Goal: Task Accomplishment & Management: Use online tool/utility

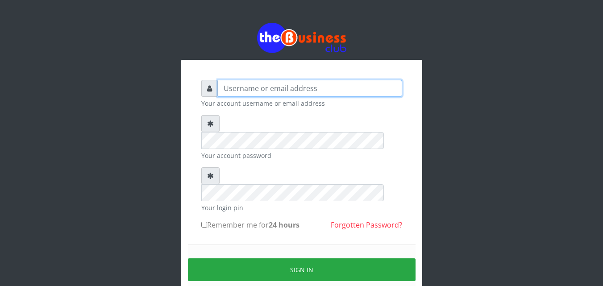
click at [254, 89] on input "text" at bounding box center [310, 88] width 184 height 17
type input "S"
type input "samueloyewole466@gmail.com"
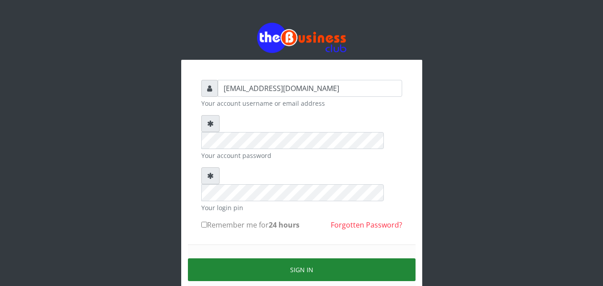
click at [286, 258] on button "Sign in" at bounding box center [302, 269] width 228 height 23
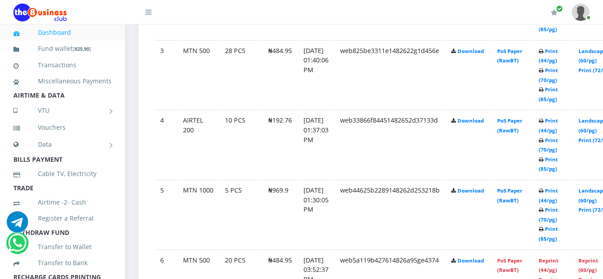
scroll to position [669, 0]
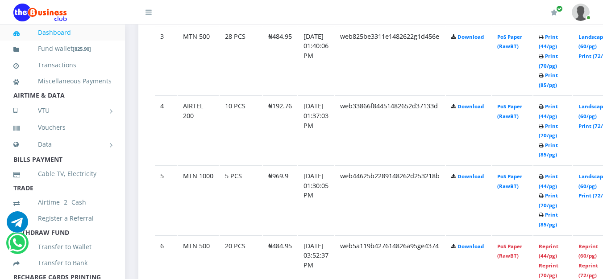
click at [572, 115] on td "Print (44/pg) Print (70/pg) Print (85/pg)" at bounding box center [553, 130] width 39 height 69
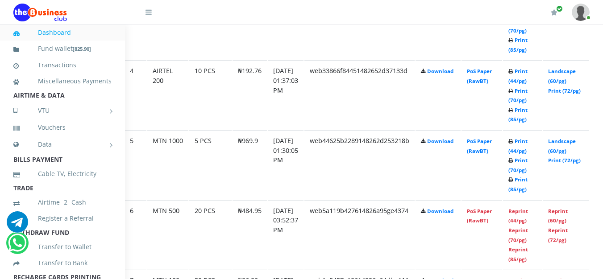
scroll to position [704, 31]
click at [527, 143] on link "Print (44/pg)" at bounding box center [517, 146] width 19 height 17
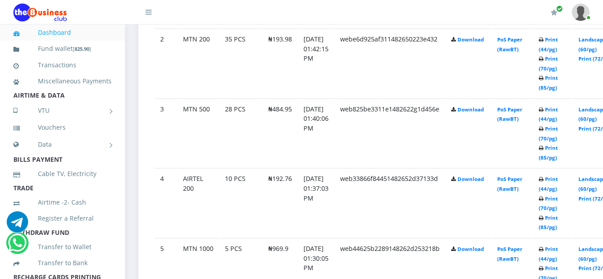
scroll to position [624, 0]
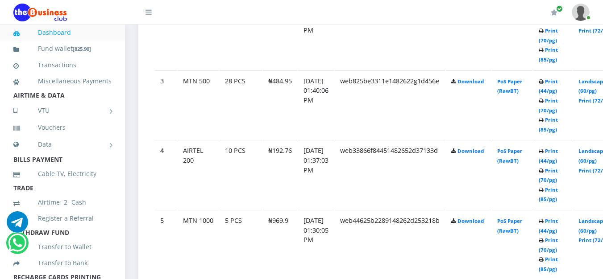
click at [544, 152] on icon at bounding box center [541, 151] width 5 height 5
click at [558, 153] on link "Print (44/pg)" at bounding box center [548, 156] width 19 height 17
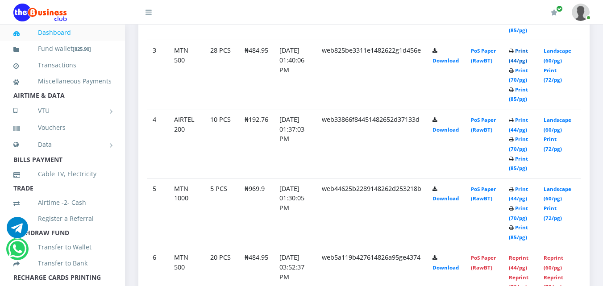
scroll to position [587, 0]
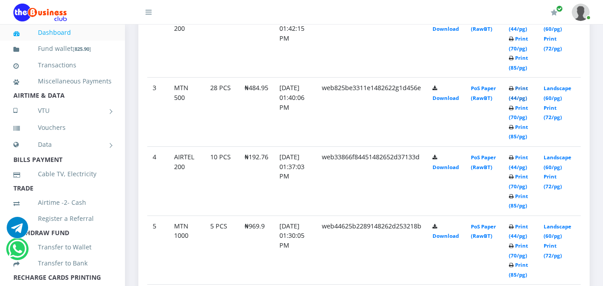
click at [525, 88] on link "Print (44/pg)" at bounding box center [518, 93] width 19 height 17
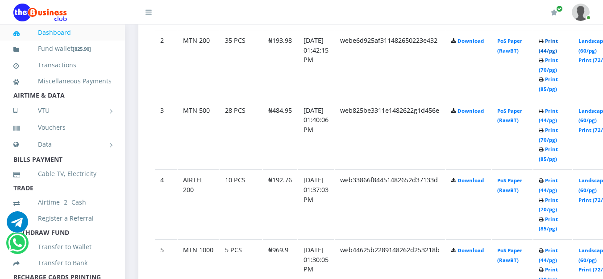
click at [558, 44] on link "Print (44/pg)" at bounding box center [548, 46] width 19 height 17
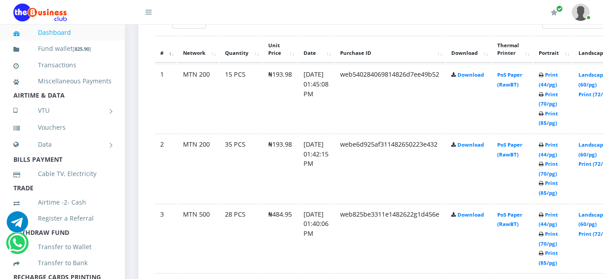
scroll to position [494, 0]
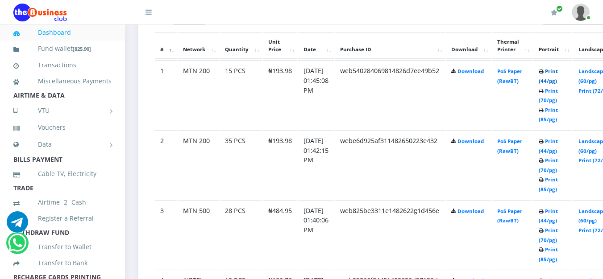
click at [558, 72] on link "Print (44/pg)" at bounding box center [548, 76] width 19 height 17
